Goal: Task Accomplishment & Management: Use online tool/utility

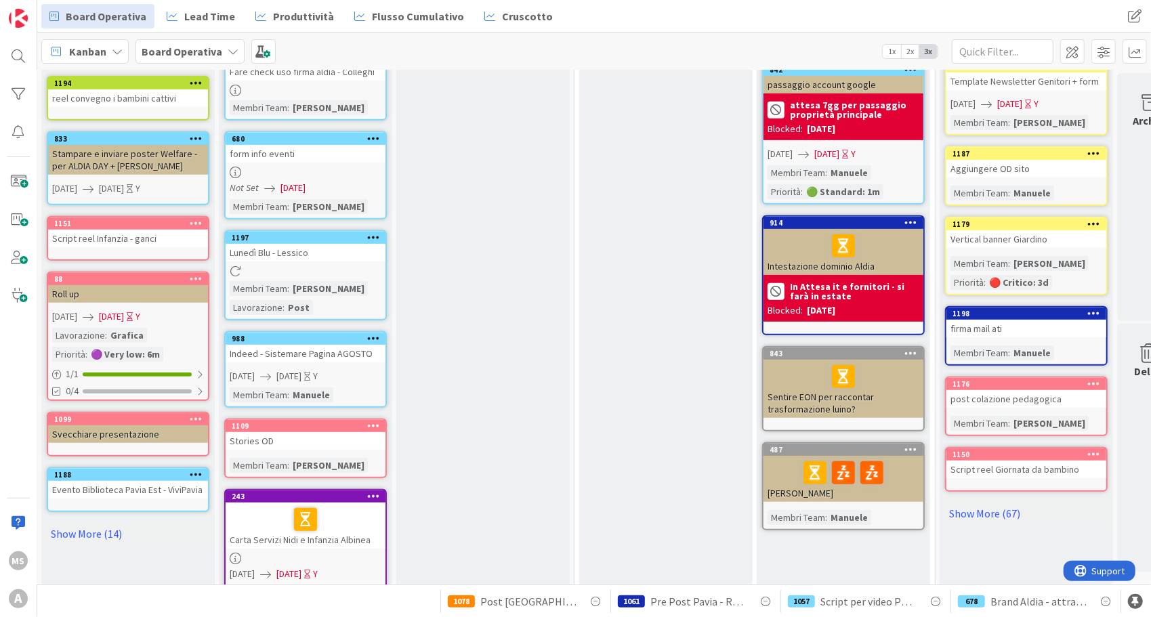
scroll to position [423, 1]
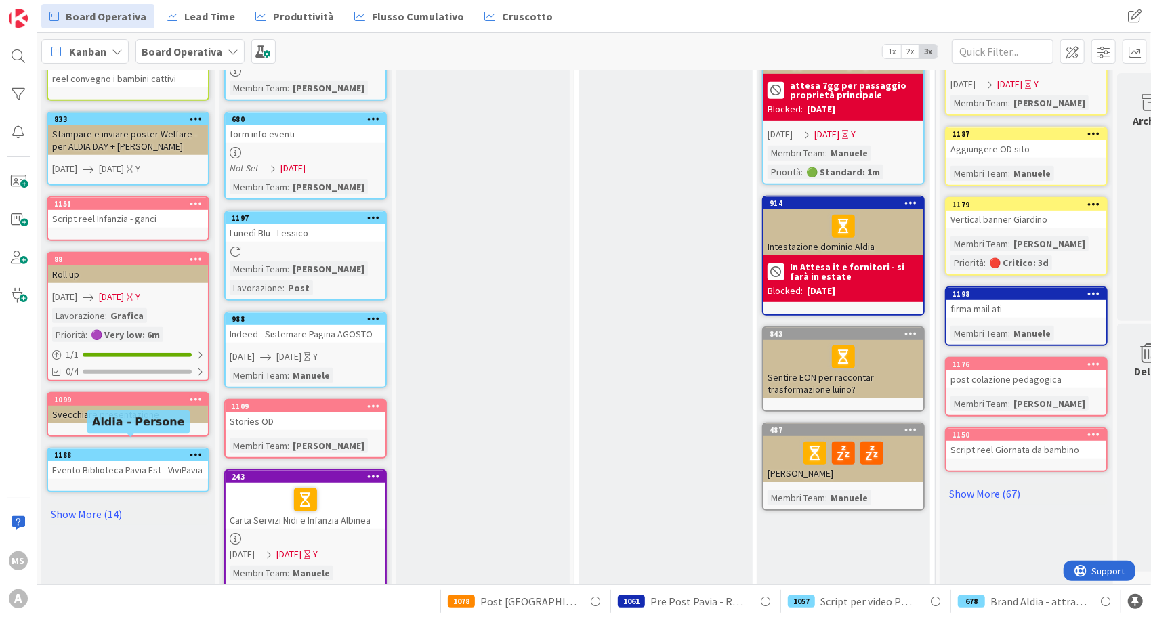
click at [126, 450] on div "1188" at bounding box center [131, 454] width 154 height 9
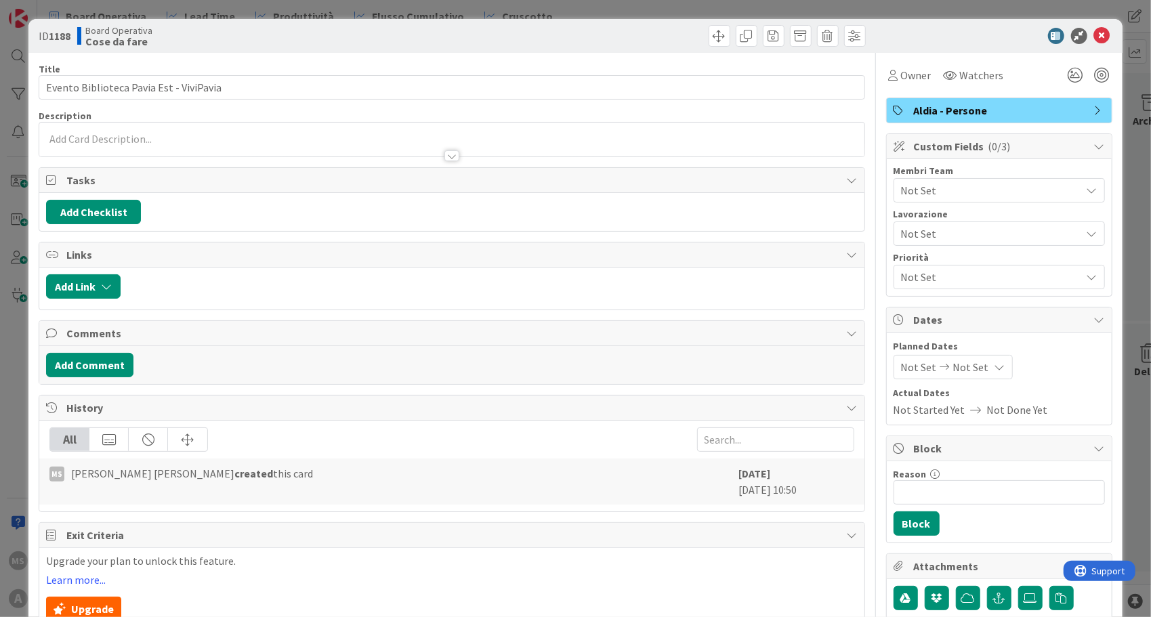
click at [954, 188] on span "Not Set" at bounding box center [991, 190] width 180 height 16
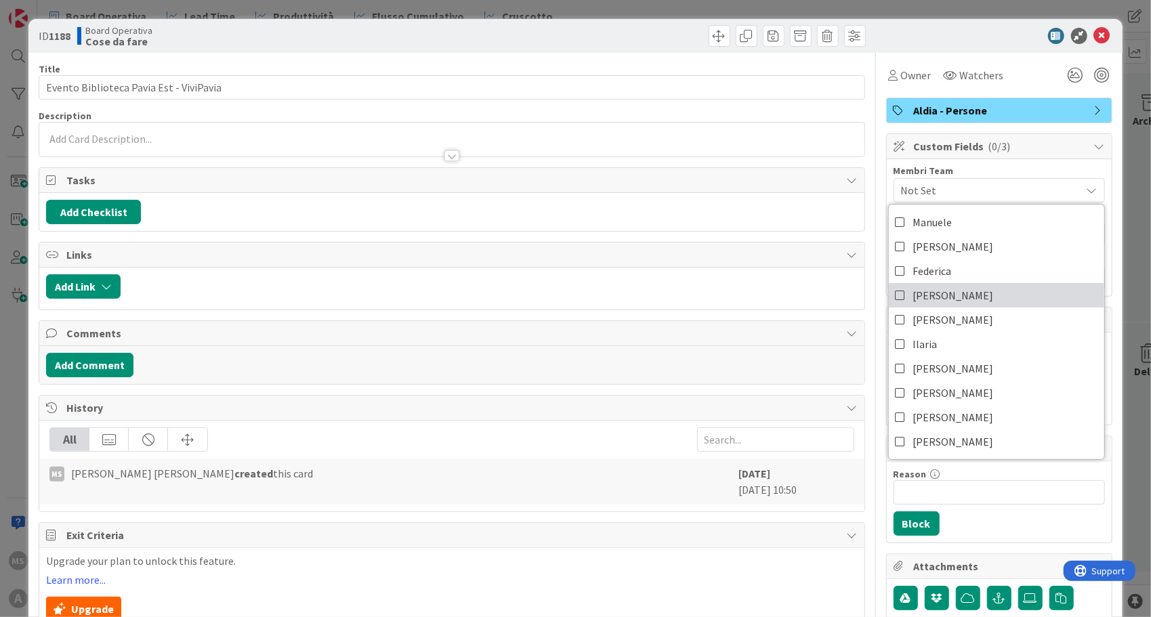
click at [931, 290] on link "[PERSON_NAME]" at bounding box center [996, 295] width 215 height 24
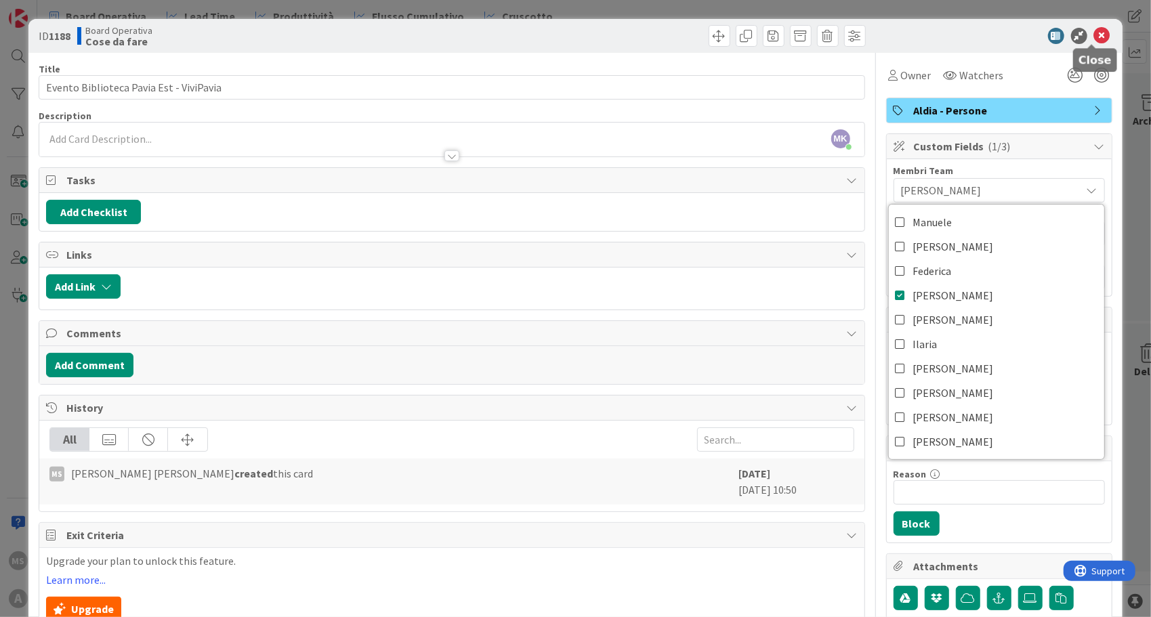
click at [1096, 35] on icon at bounding box center [1102, 36] width 16 height 16
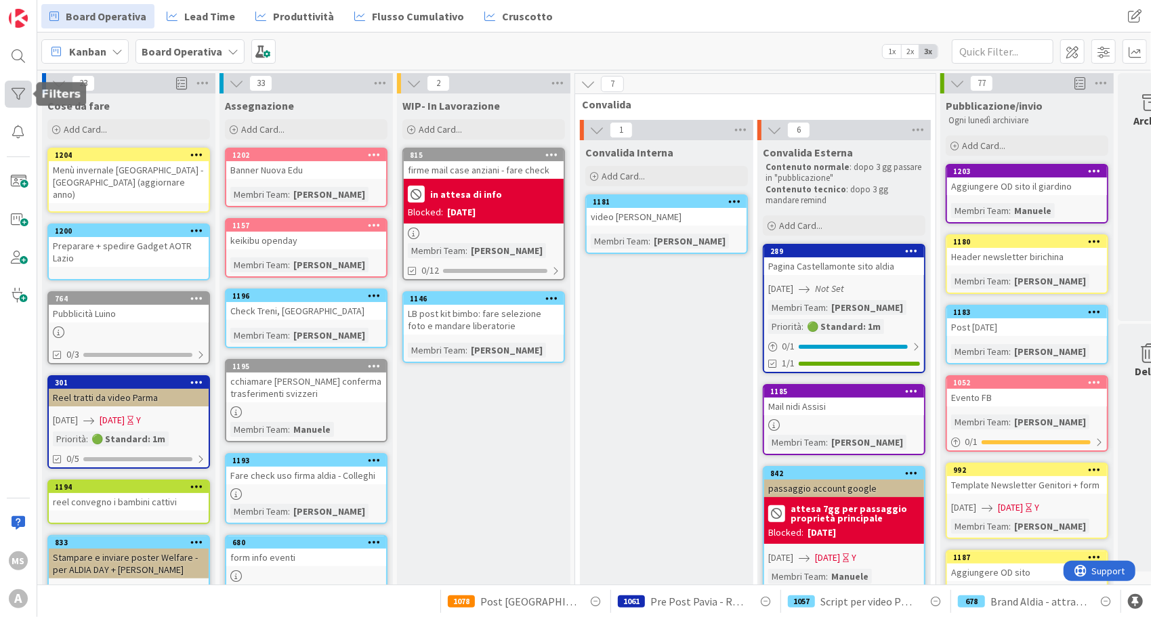
click at [27, 97] on div at bounding box center [18, 94] width 27 height 27
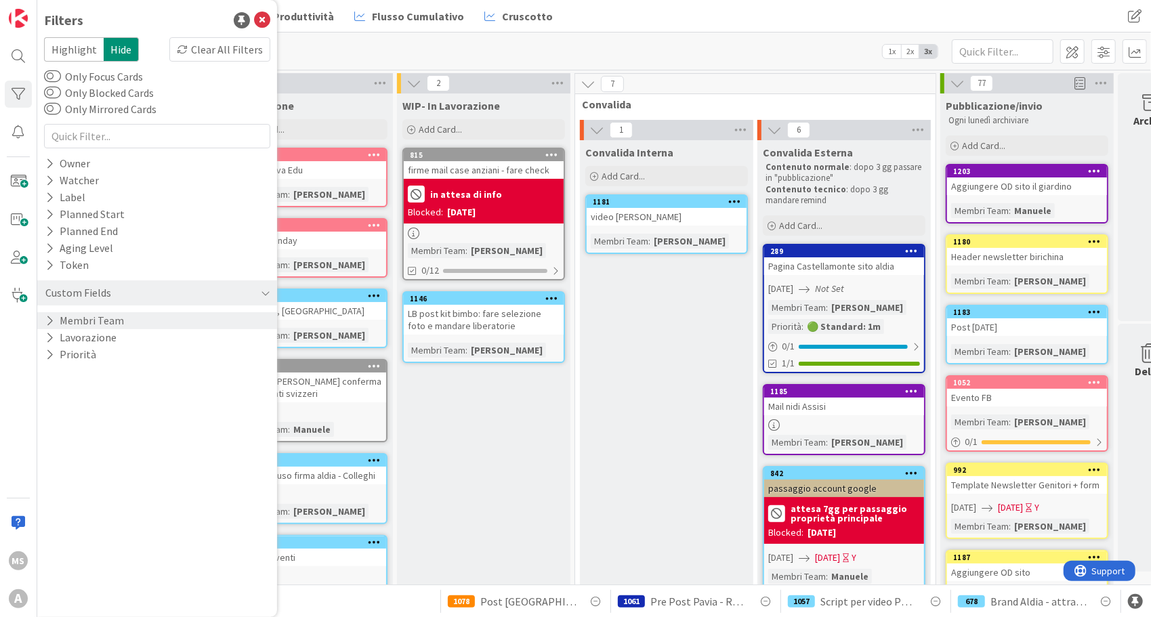
click at [190, 322] on div "Membri Team" at bounding box center [157, 320] width 240 height 17
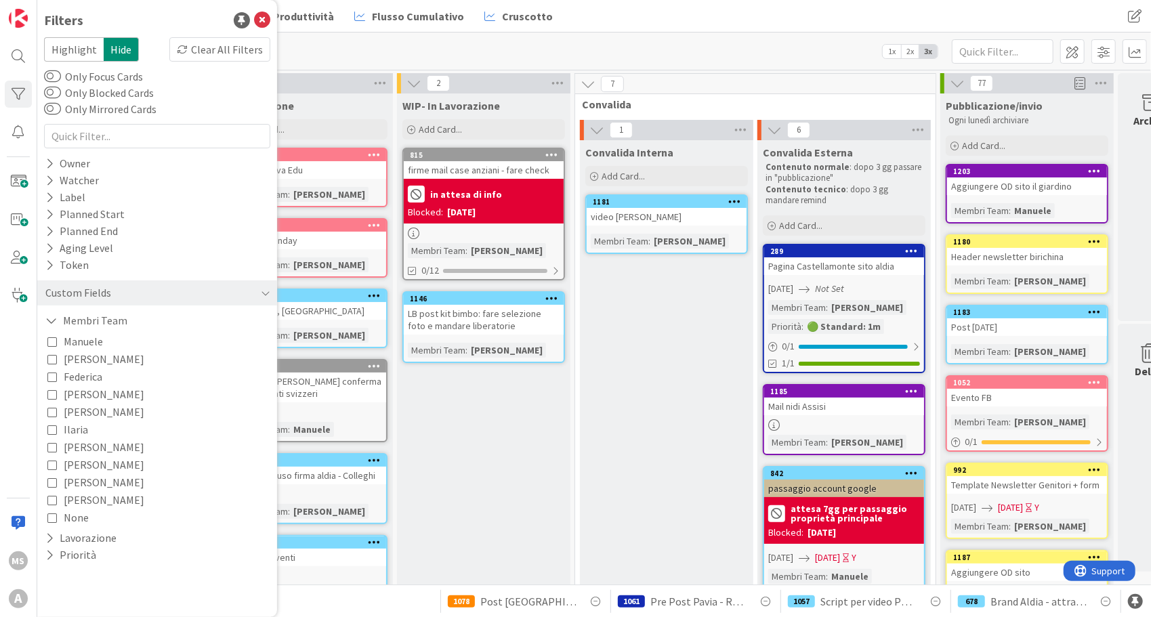
click at [161, 392] on div "[PERSON_NAME] Federica [PERSON_NAME] [PERSON_NAME] [PERSON_NAME] [PERSON_NAME] …" at bounding box center [156, 430] width 219 height 194
click at [70, 389] on span "[PERSON_NAME]" at bounding box center [104, 394] width 81 height 18
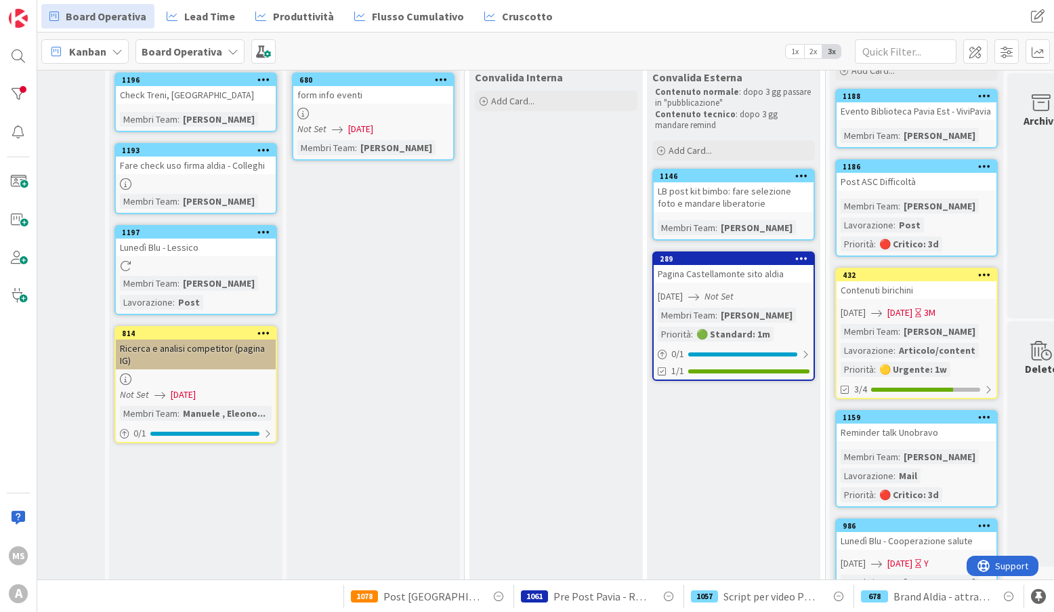
scroll to position [0, 110]
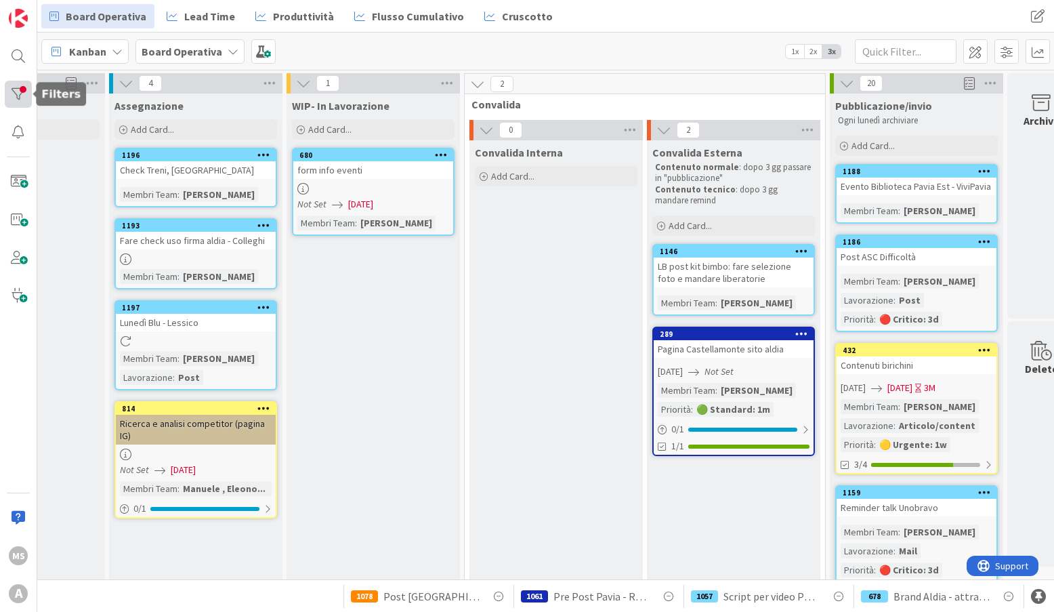
click at [15, 88] on div at bounding box center [18, 94] width 27 height 27
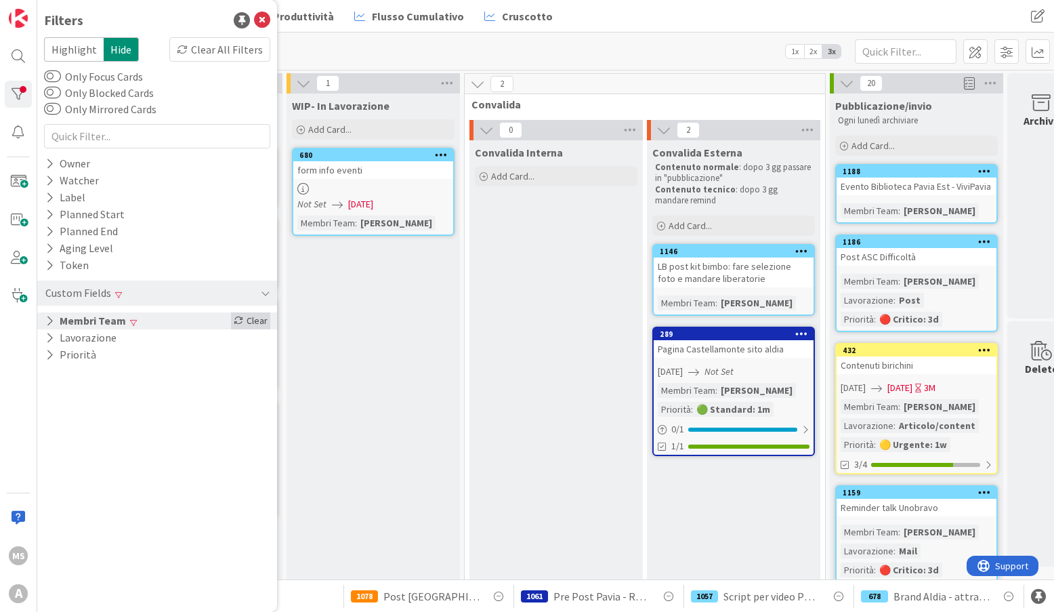
click at [237, 316] on icon at bounding box center [238, 320] width 9 height 9
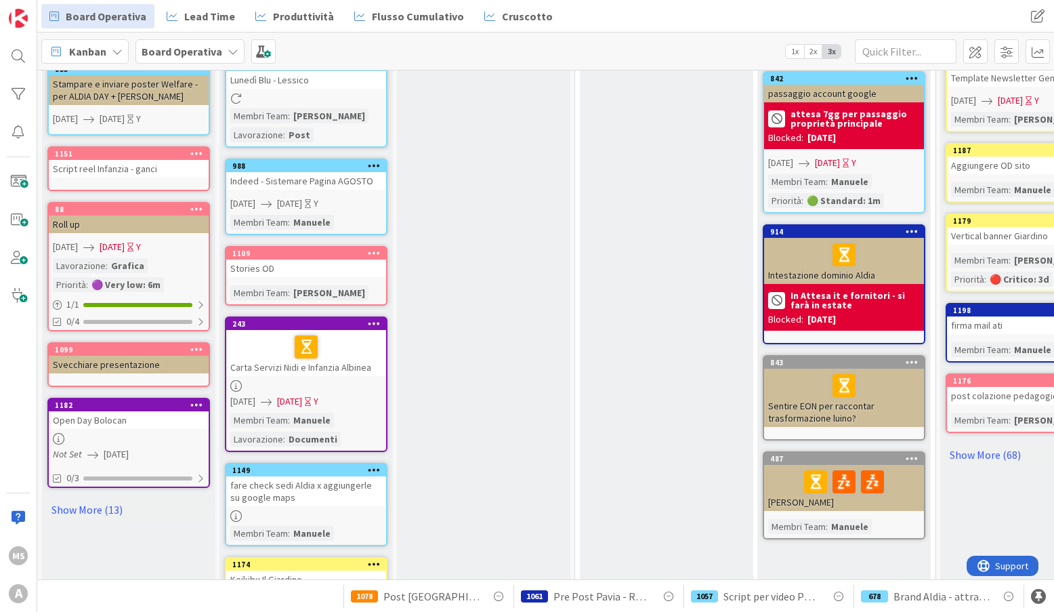
scroll to position [473, 0]
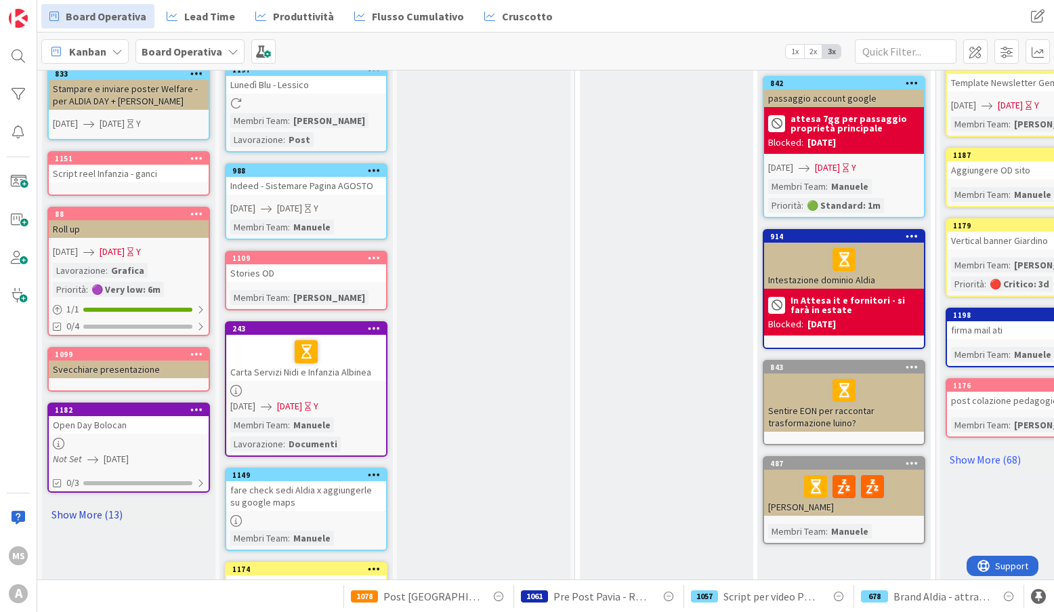
click at [87, 503] on link "Show More (13)" at bounding box center [128, 514] width 163 height 22
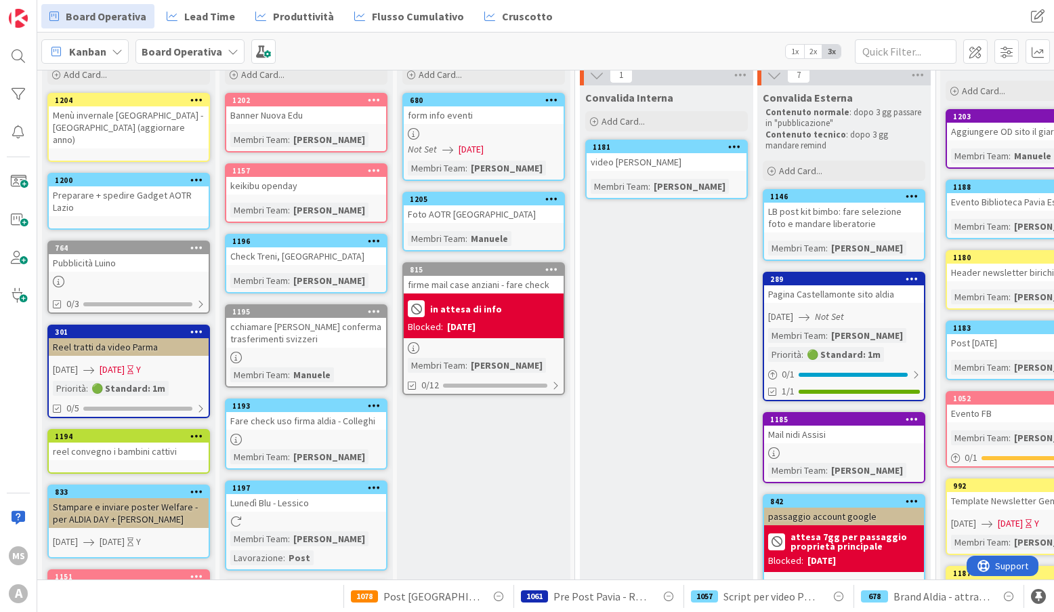
scroll to position [56, 0]
